Goal: Task Accomplishment & Management: Manage account settings

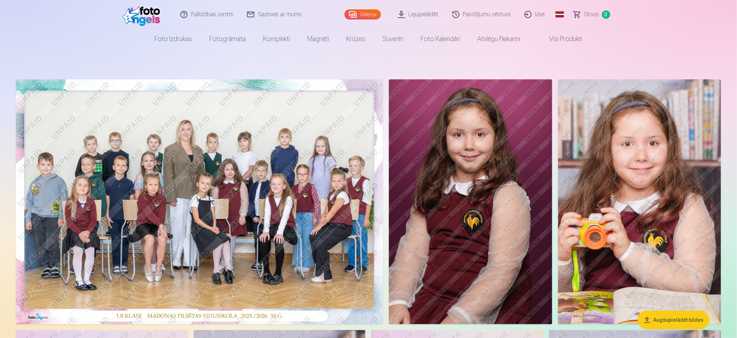
click at [537, 15] on link "Iziet" at bounding box center [535, 14] width 35 height 29
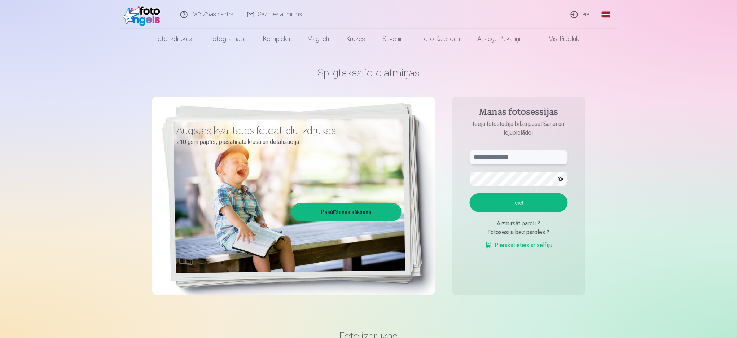
type input "**********"
click at [518, 206] on button "Ieiet" at bounding box center [519, 202] width 98 height 19
